Goal: Task Accomplishment & Management: Manage account settings

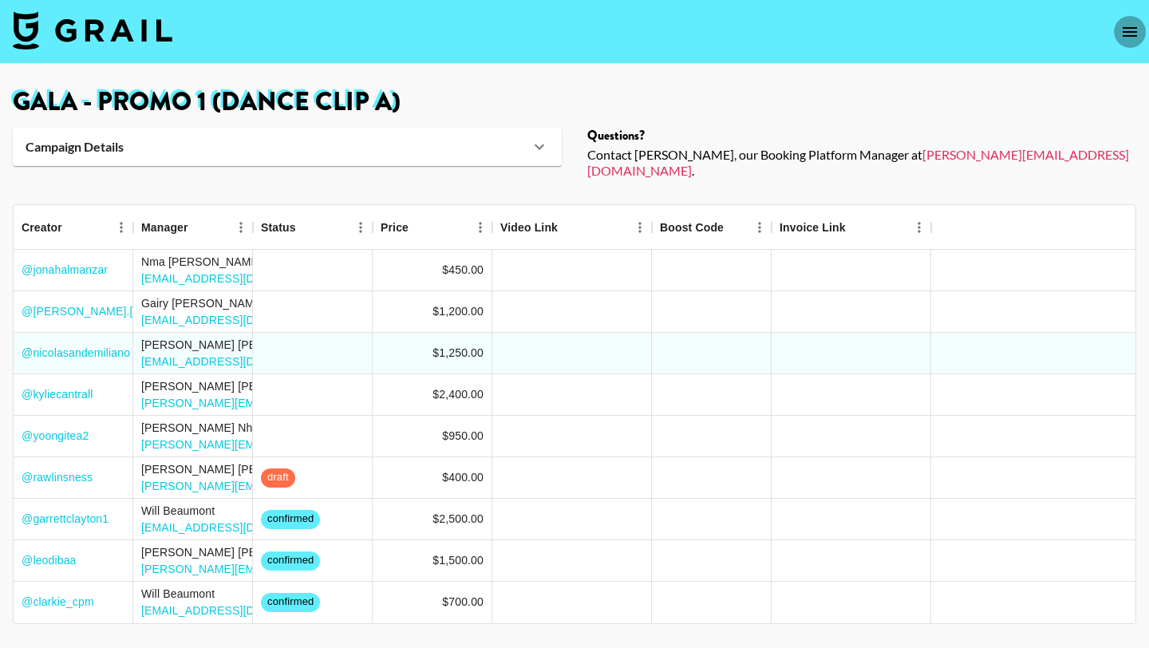
click at [1116, 33] on button "open drawer" at bounding box center [1130, 32] width 32 height 32
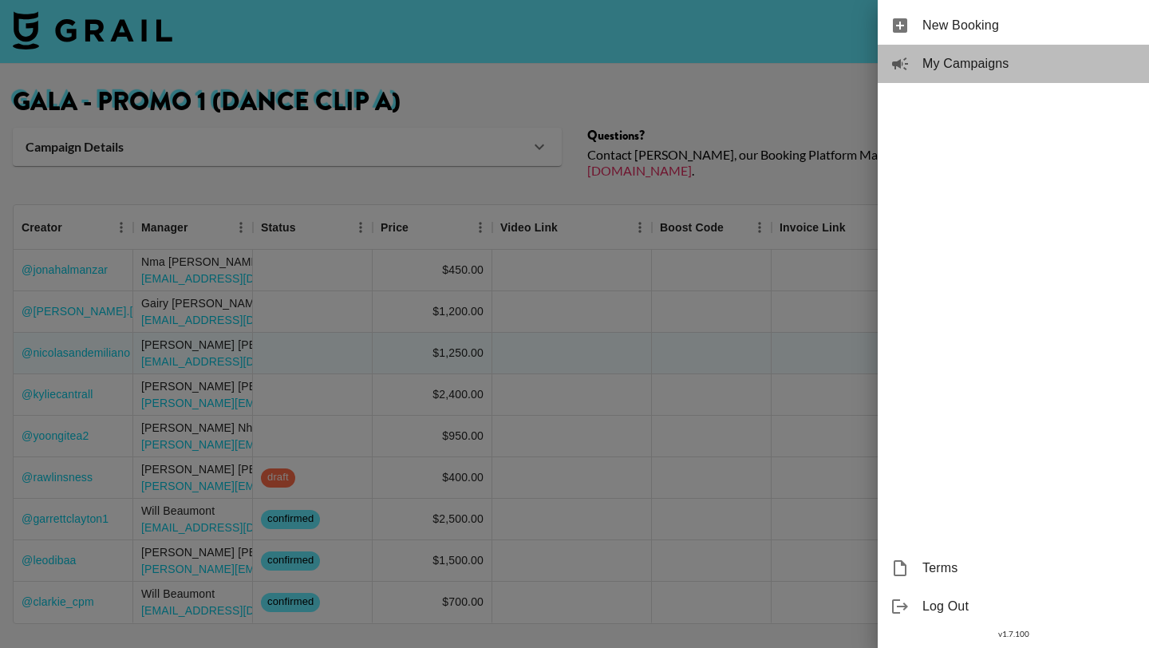
click at [1016, 67] on span "My Campaigns" at bounding box center [1029, 63] width 214 height 19
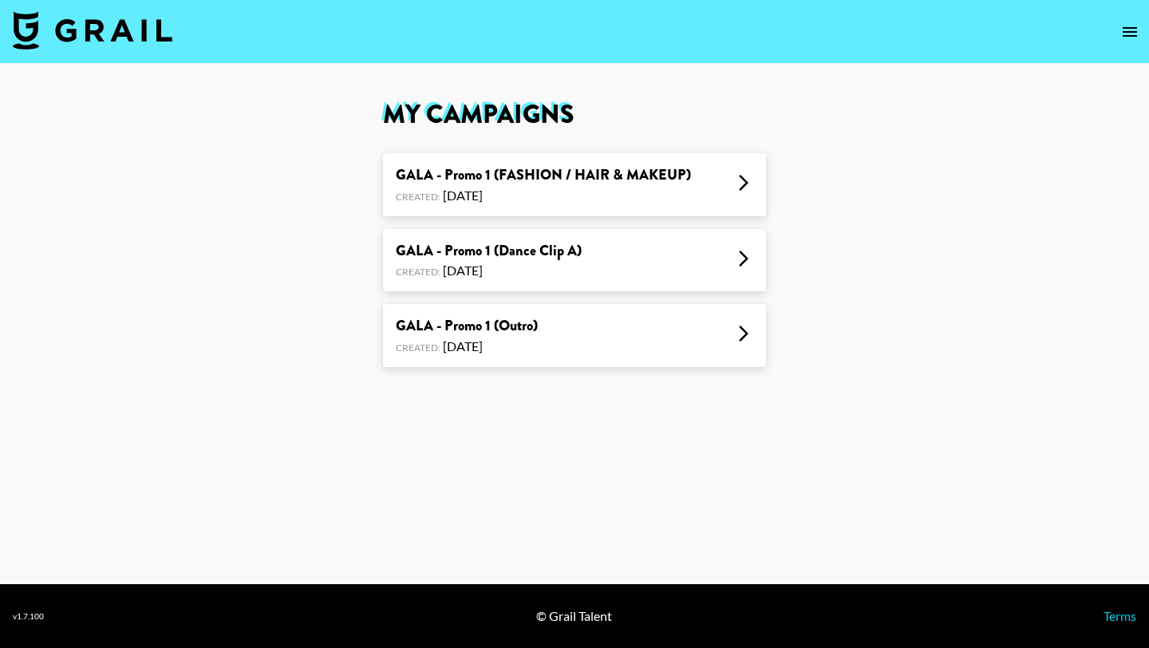
click at [535, 342] on div "Created: [DATE]" at bounding box center [467, 346] width 142 height 16
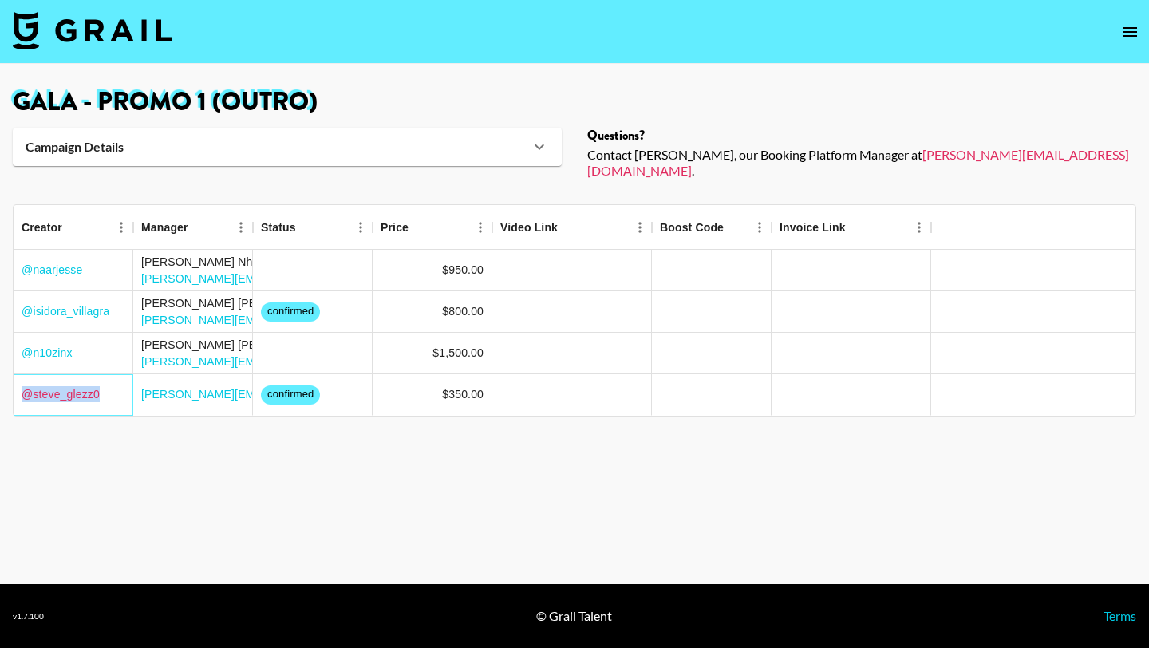
drag, startPoint x: 112, startPoint y: 380, endPoint x: 22, endPoint y: 381, distance: 89.4
click at [22, 381] on div "@ steve_glezz0" at bounding box center [74, 394] width 120 height 41
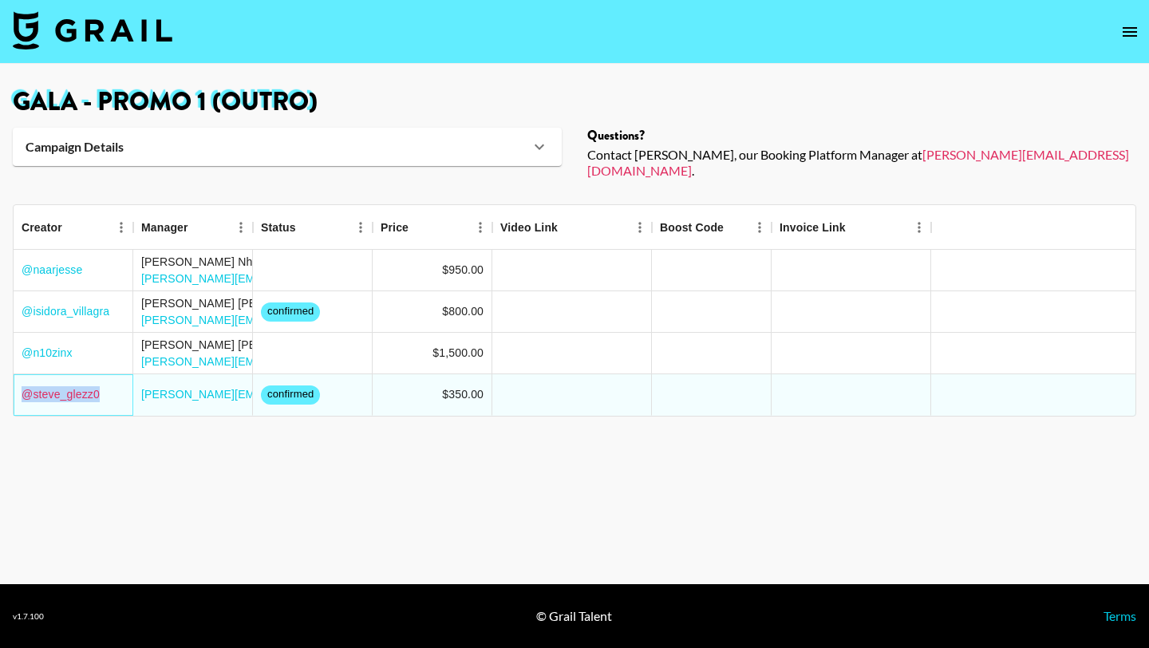
copy link "@ steve_glezz0"
click at [266, 459] on main "GALA - Promo 1 (Outro) Campaign Details Sound URL [URL][DOMAIN_NAME] Details Ti…" at bounding box center [574, 324] width 1149 height 520
